Goal: Information Seeking & Learning: Learn about a topic

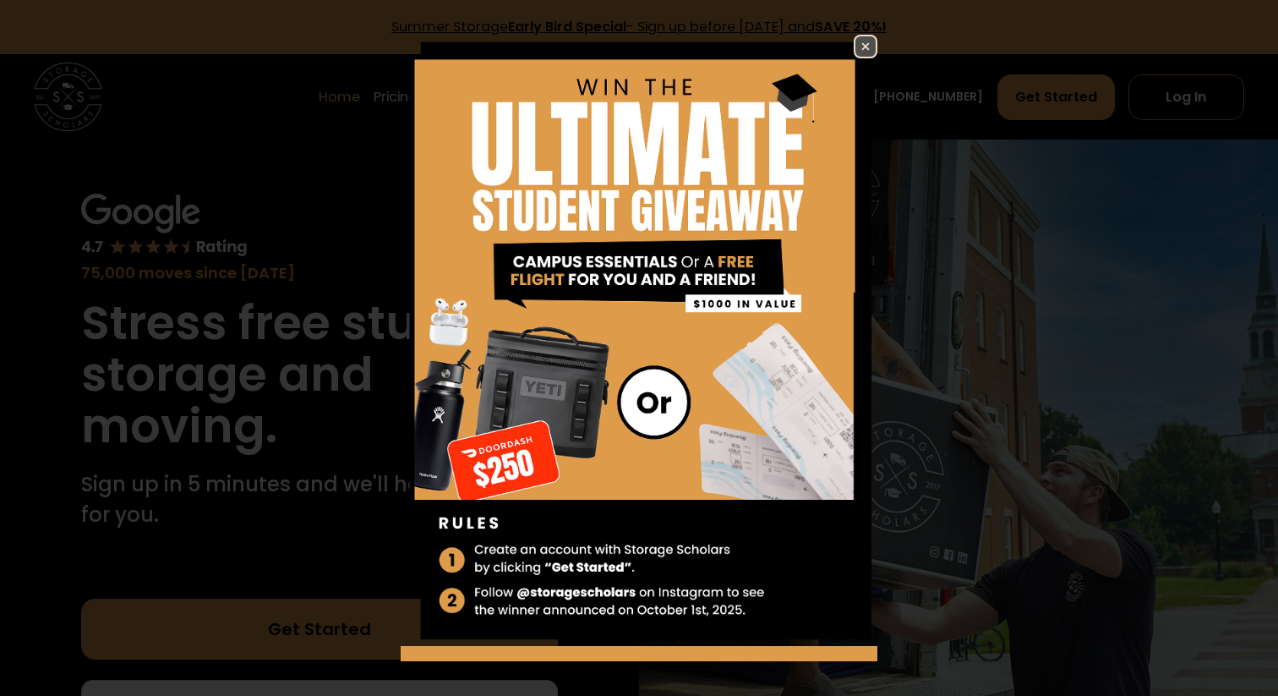
click at [860, 38] on img at bounding box center [866, 46] width 20 height 20
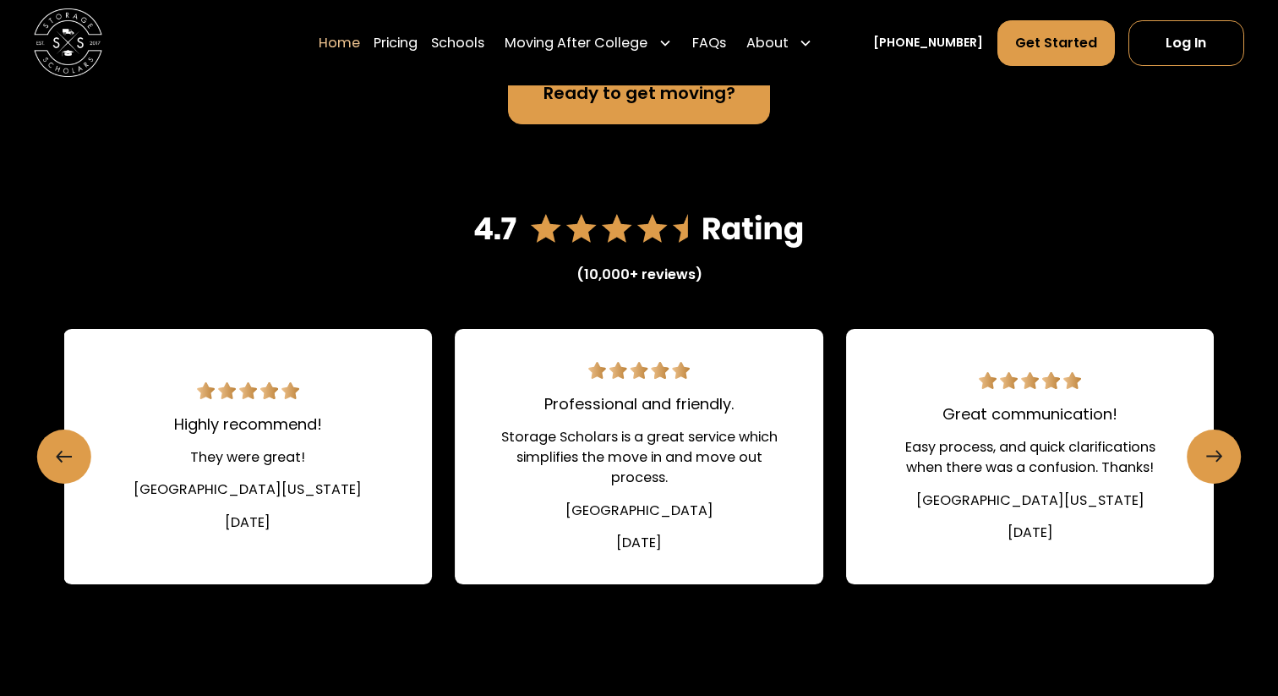
scroll to position [2253, 0]
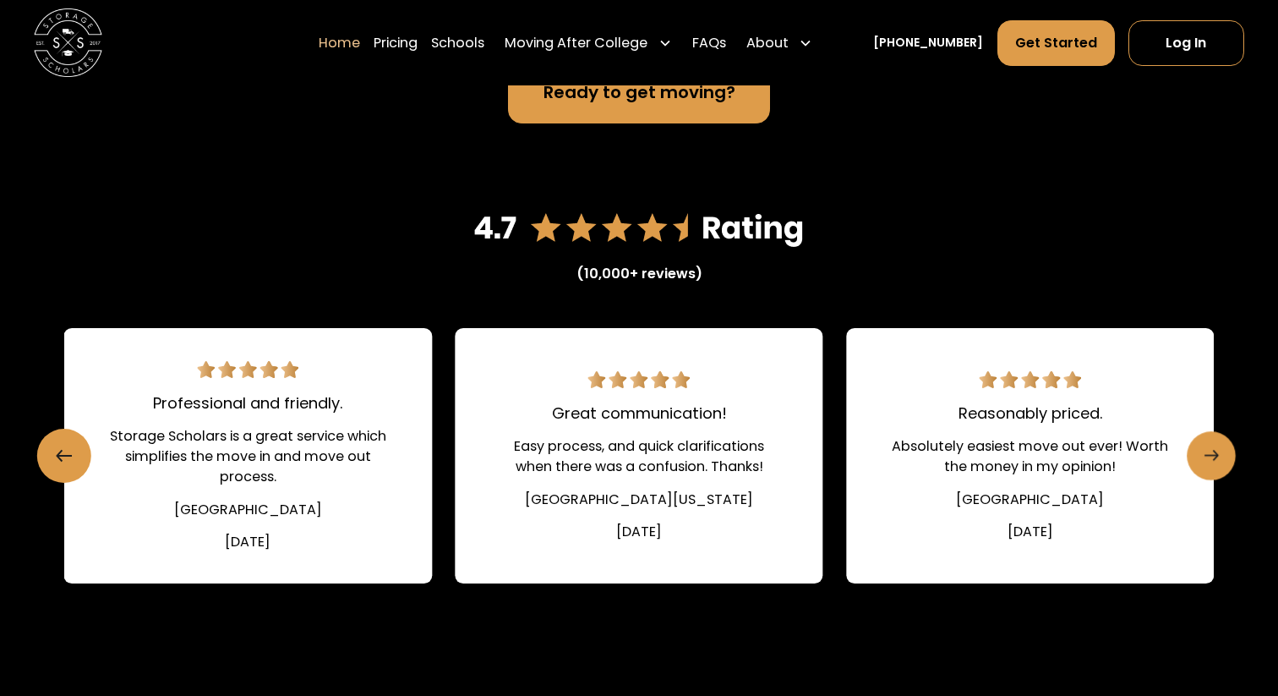
click at [1231, 453] on link "Next slide" at bounding box center [1211, 455] width 49 height 49
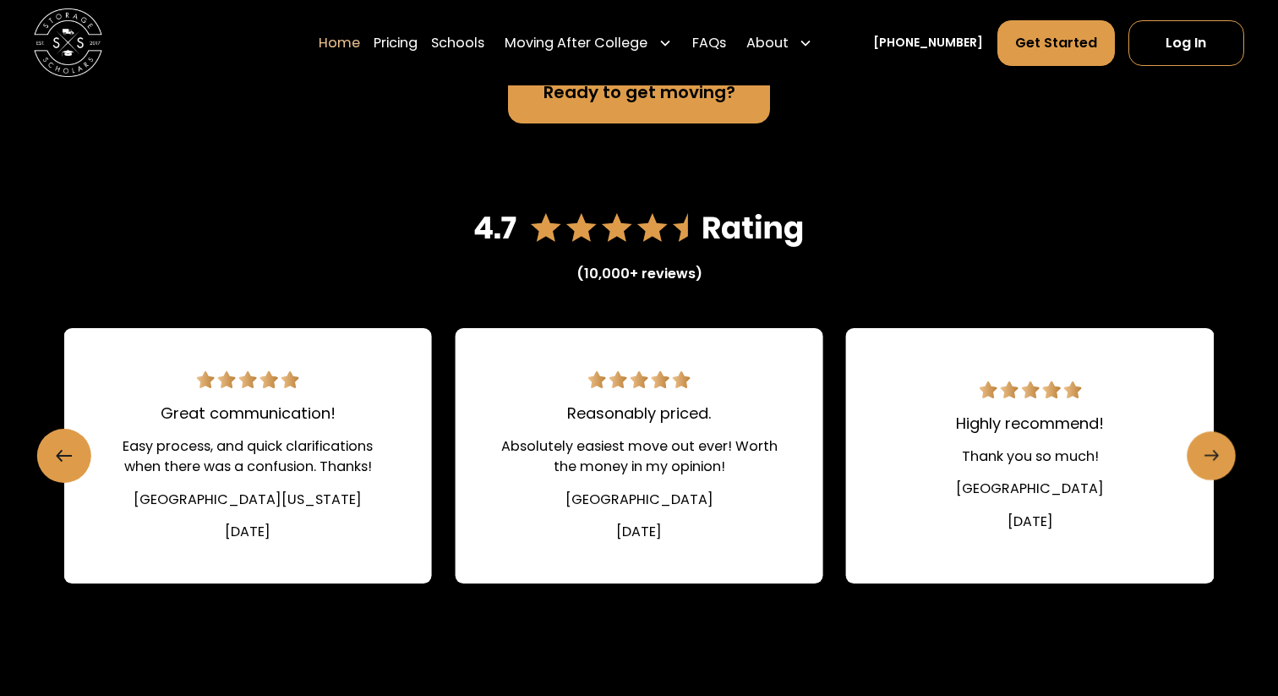
click at [1231, 449] on link "Next slide" at bounding box center [1211, 455] width 49 height 49
click at [1213, 461] on icon "Next slide" at bounding box center [1211, 455] width 14 height 27
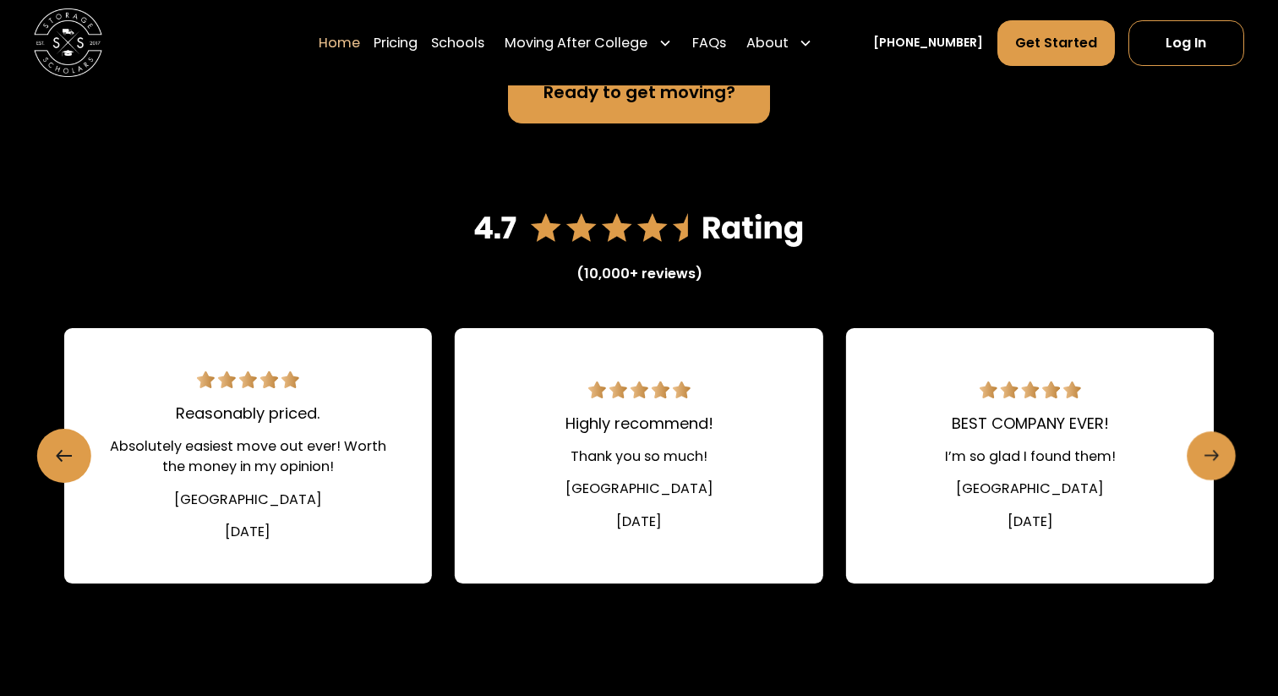
click at [1213, 461] on icon "Next slide" at bounding box center [1211, 455] width 14 height 27
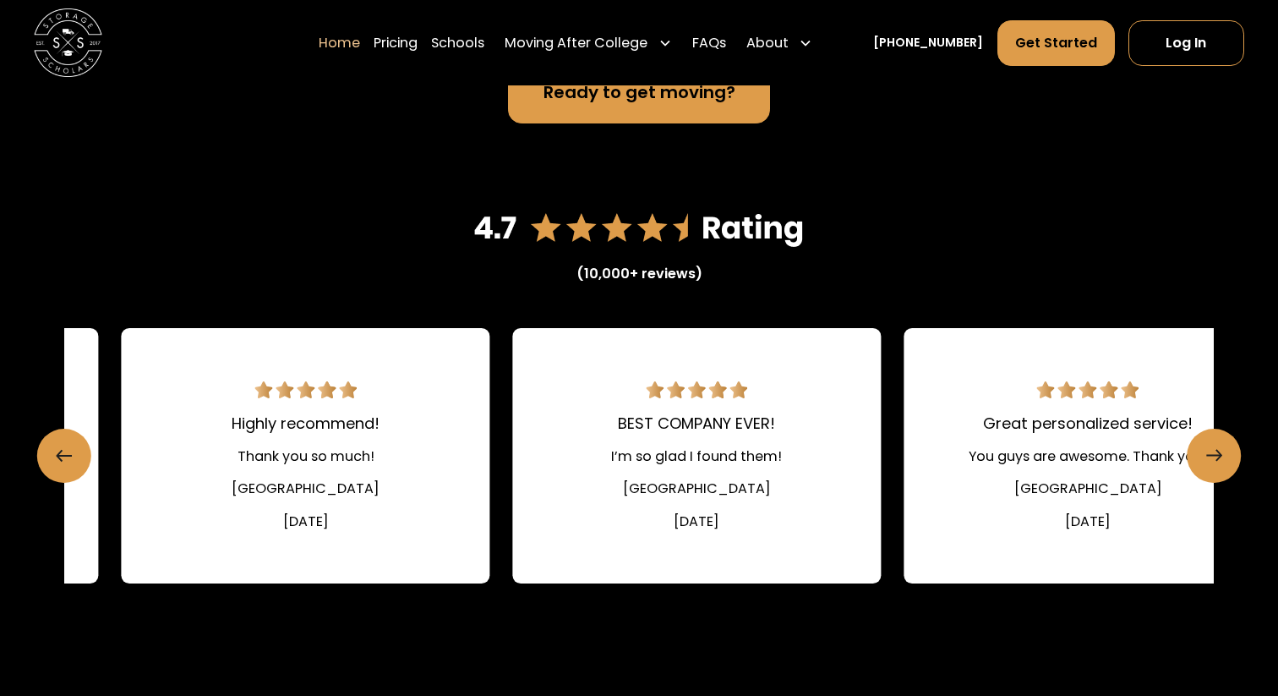
click at [747, 484] on link "BEST COMPANY EVER! I’m so glad I found them! [GEOGRAPHIC_DATA] [DATE]" at bounding box center [697, 455] width 369 height 255
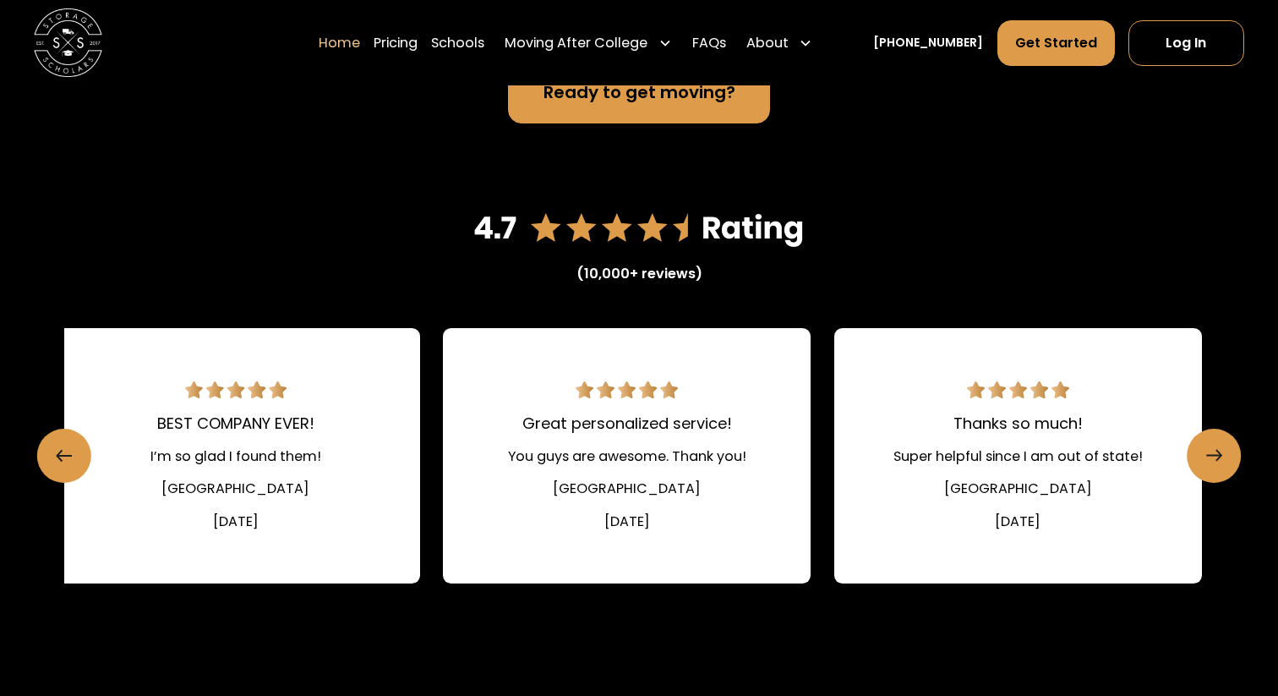
click at [443, 487] on link "Great personalized service! You guys are awesome. Thank you! [GEOGRAPHIC_DATA] …" at bounding box center [627, 455] width 369 height 255
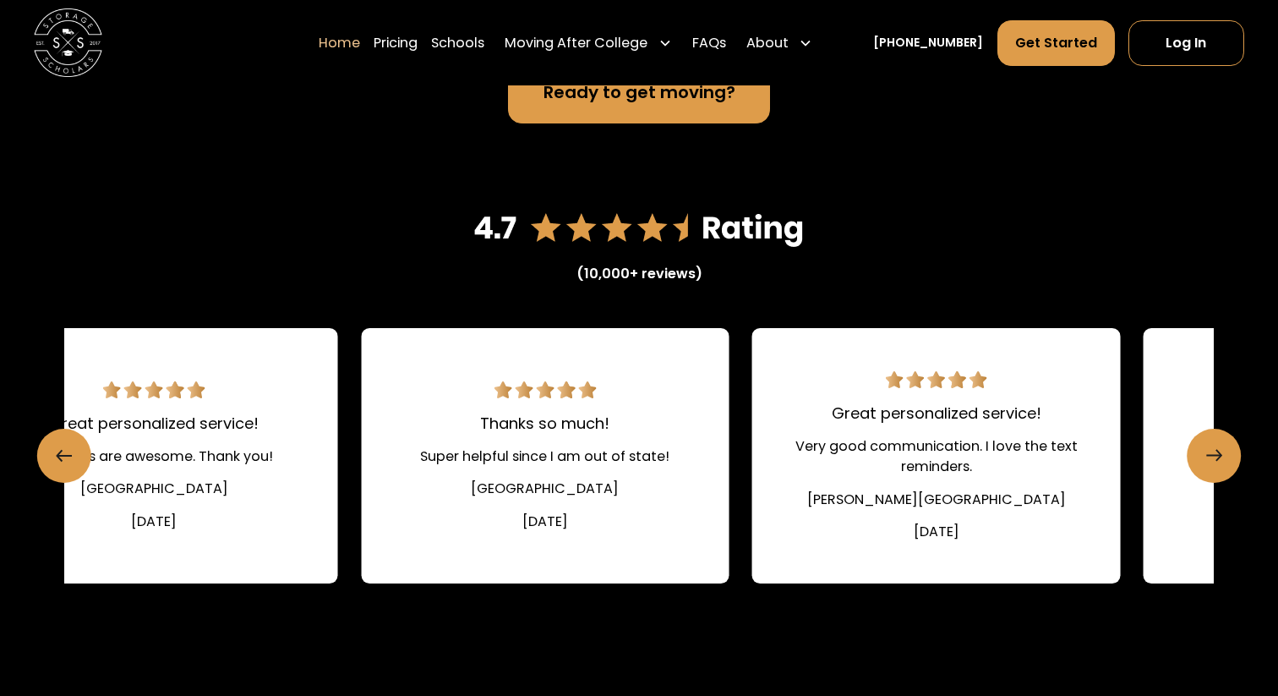
click at [442, 507] on link "Thanks so much! Super helpful since I am out of state! [GEOGRAPHIC_DATA] [DATE]" at bounding box center [545, 455] width 369 height 255
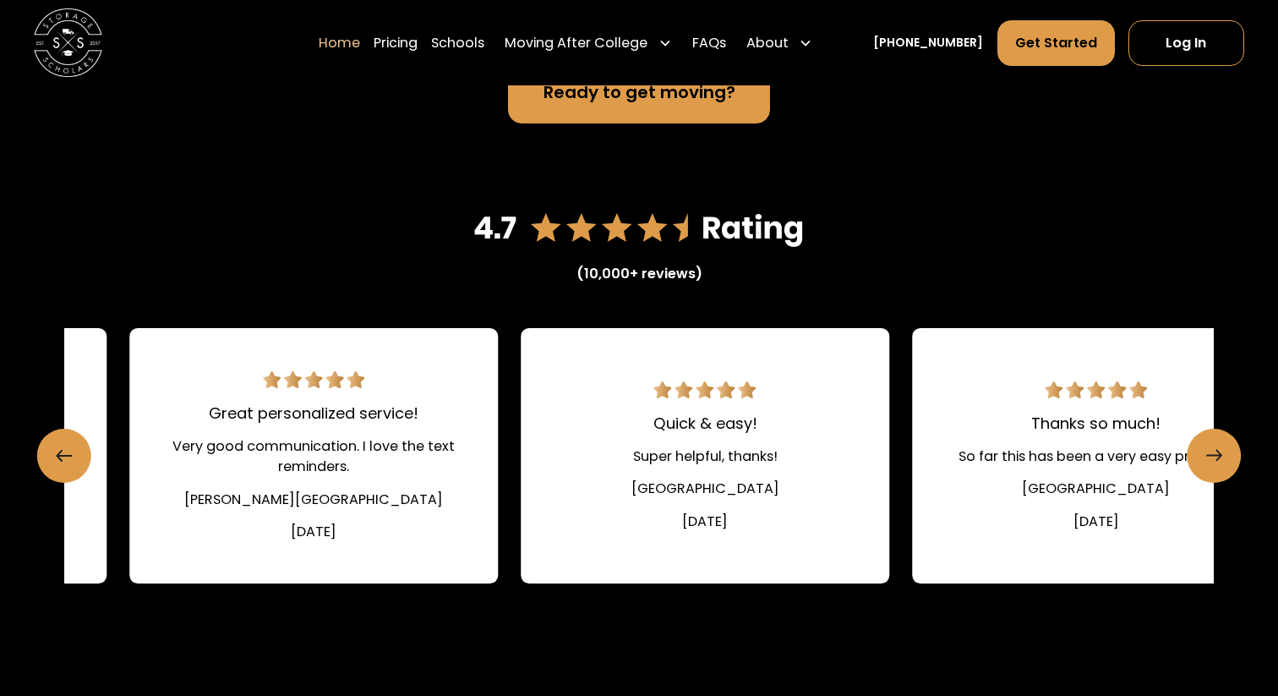
click at [229, 596] on div "(10,000+ reviews) Easy and efficient!! Made summer packing and storage a breeze…" at bounding box center [639, 408] width 1151 height 406
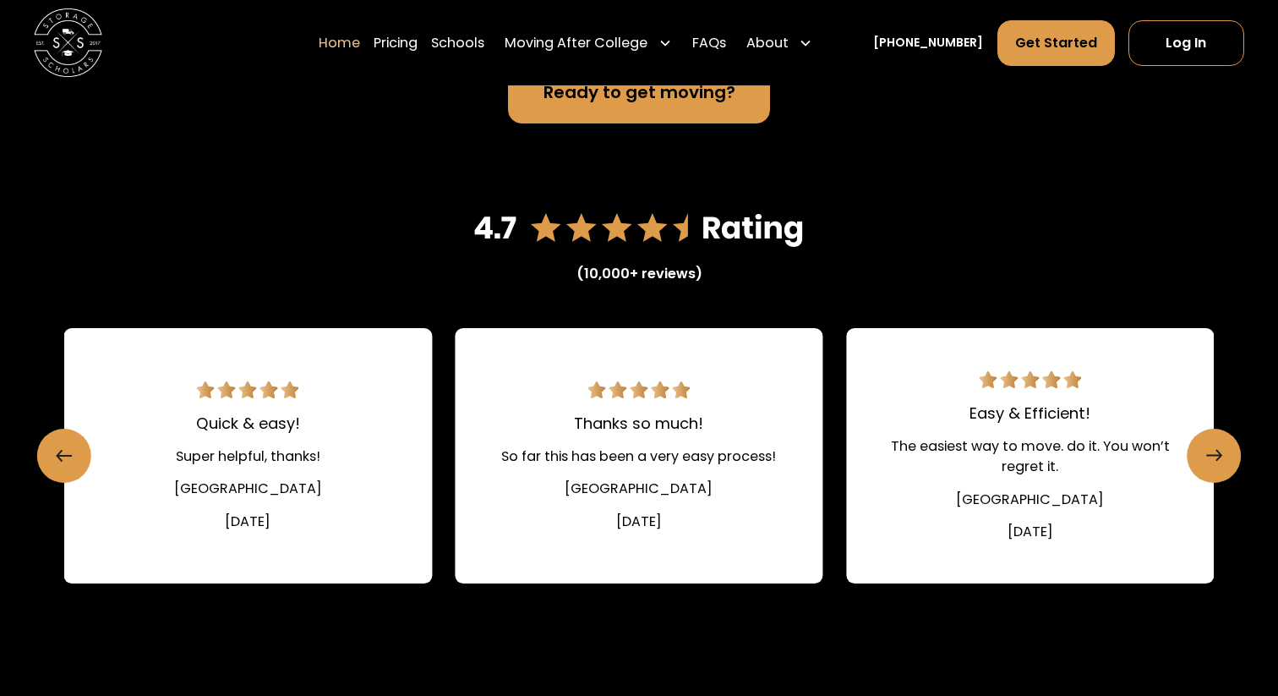
click at [954, 499] on link "Easy & Efficient! The easiest way to move. do it. You won’t regret it. [GEOGRAP…" at bounding box center [1030, 455] width 369 height 255
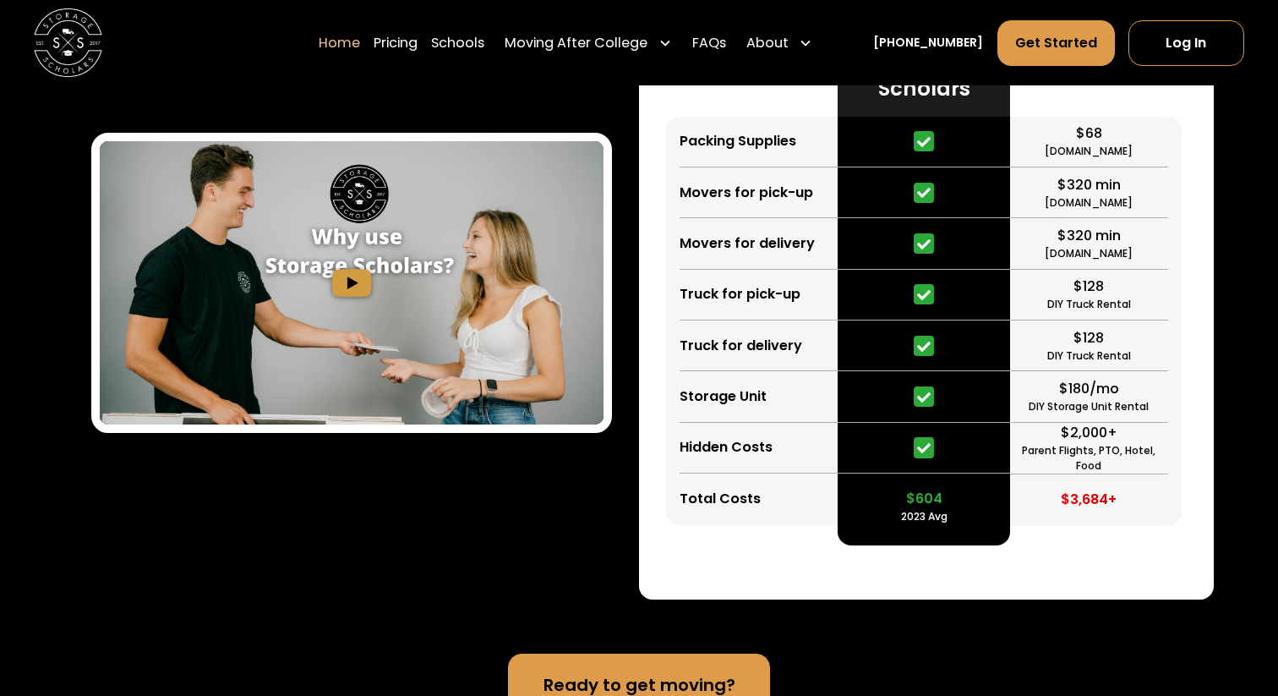
scroll to position [3225, 0]
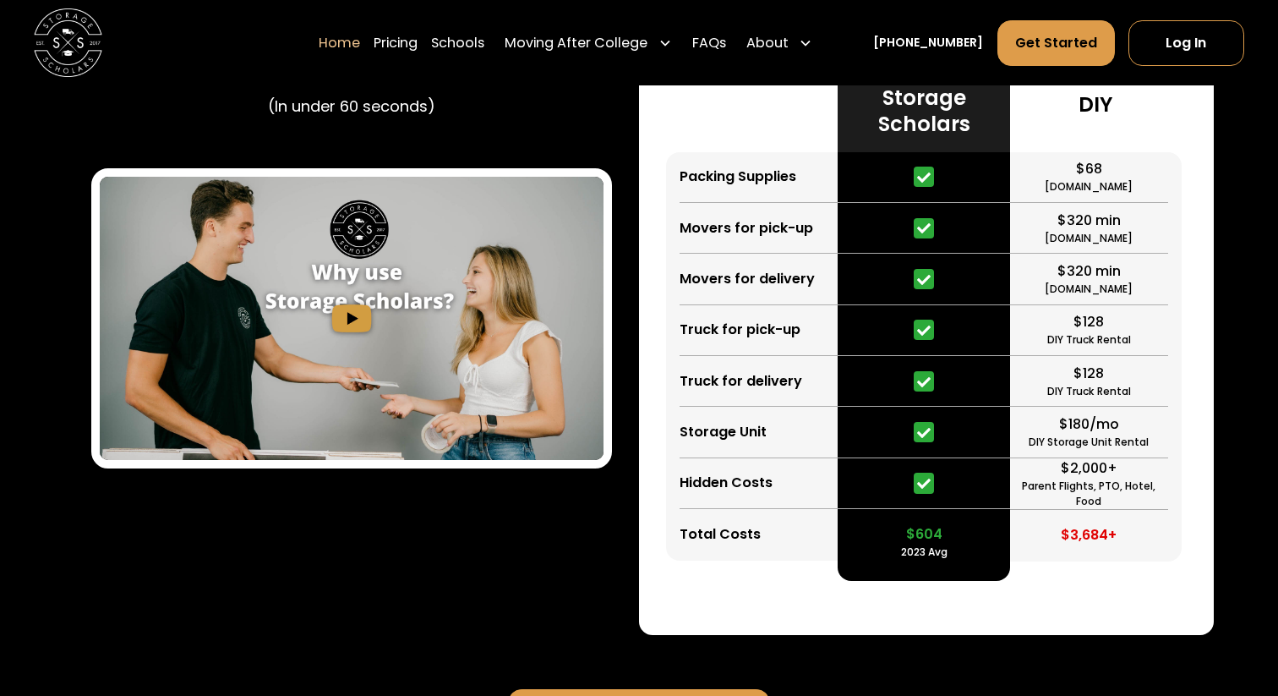
drag, startPoint x: 921, startPoint y: 470, endPoint x: 995, endPoint y: 350, distance: 141.3
click at [996, 351] on div "$604 2023 Avg" at bounding box center [924, 356] width 172 height 408
click at [481, 528] on div "Learn How Storage Scholars Works (In under 60 seconds)" at bounding box center [351, 232] width 575 height 806
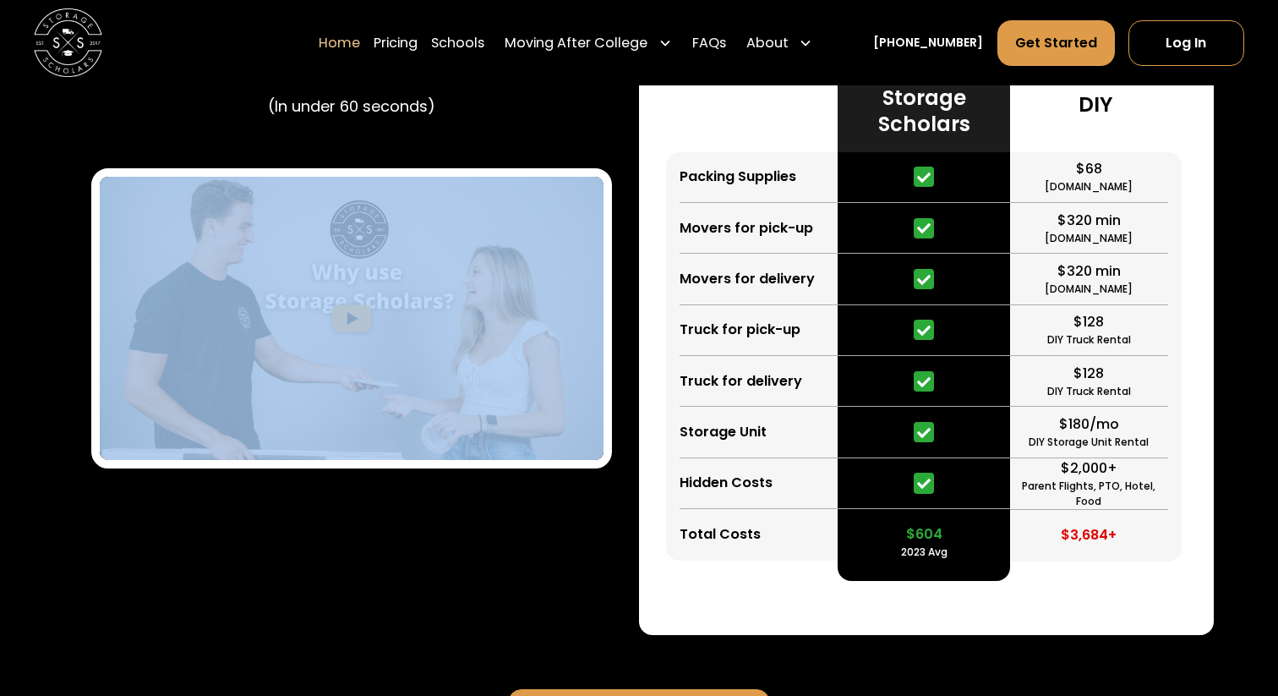
click at [481, 528] on div "Learn How Storage Scholars Works (In under 60 seconds)" at bounding box center [351, 232] width 575 height 806
click at [451, 558] on div "Learn How Storage Scholars Works (In under 60 seconds)" at bounding box center [351, 232] width 575 height 806
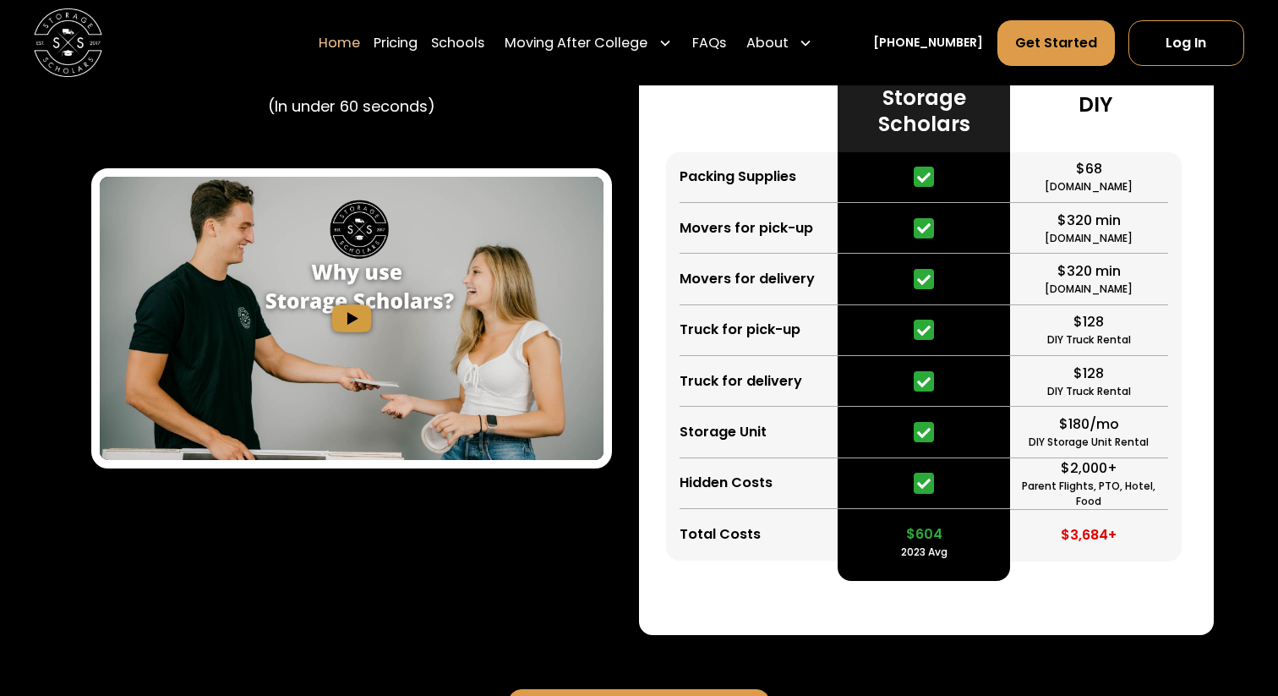
click at [380, 570] on div "Learn How Storage Scholars Works (In under 60 seconds)" at bounding box center [351, 232] width 575 height 806
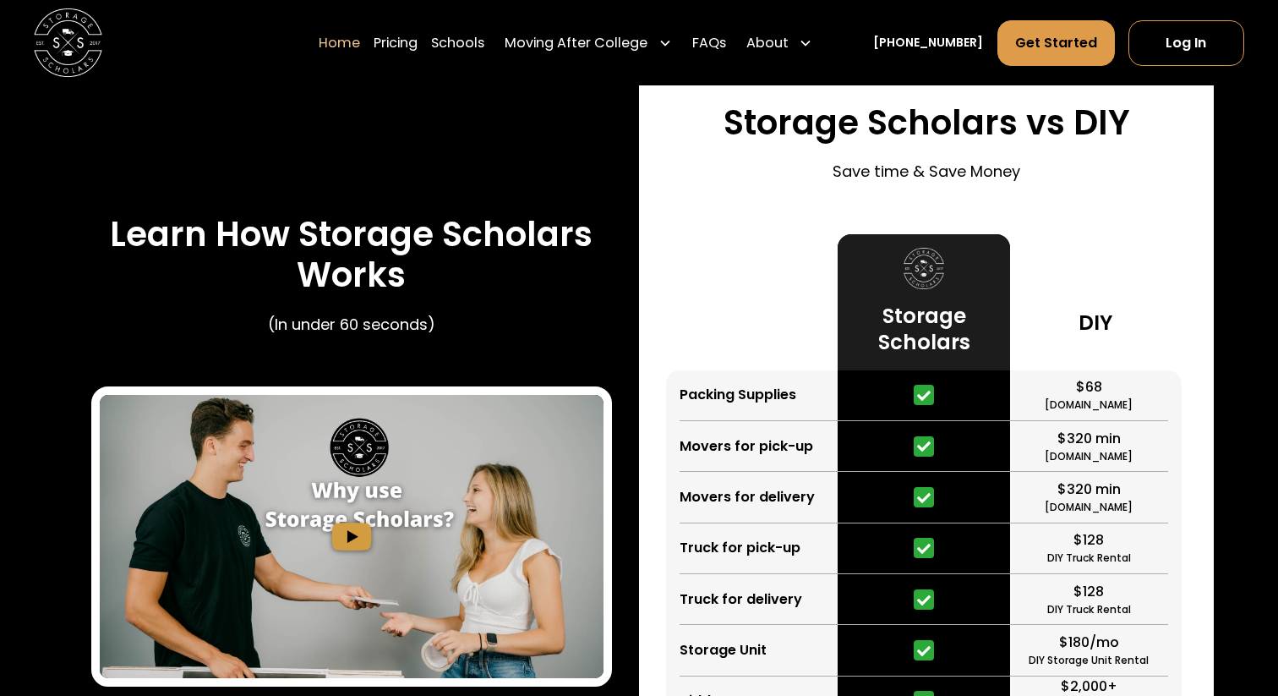
scroll to position [2994, 0]
